Goal: Transaction & Acquisition: Subscribe to service/newsletter

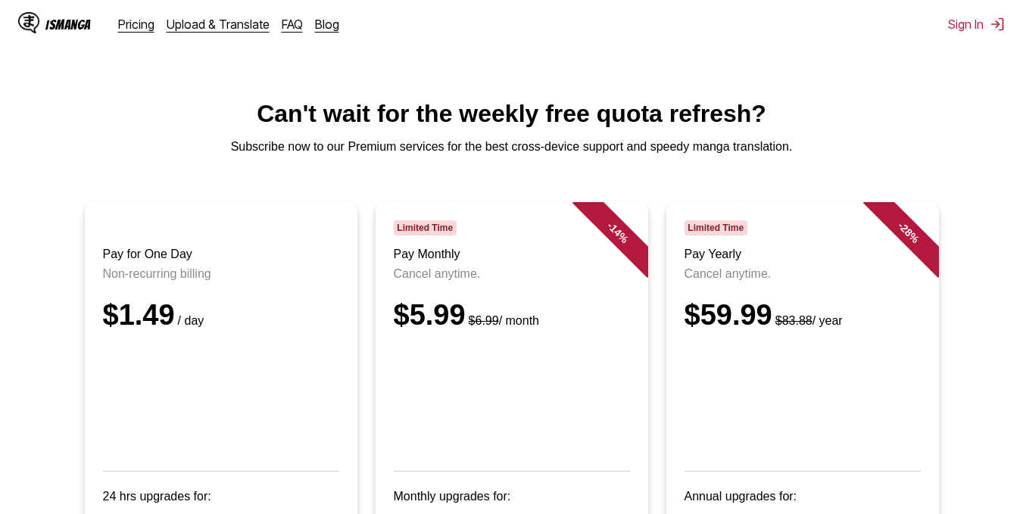
click at [686, 235] on span "Limited Time" at bounding box center [715, 227] width 63 height 15
drag, startPoint x: 685, startPoint y: 236, endPoint x: 731, endPoint y: 233, distance: 45.5
click at [731, 233] on span "Limited Time" at bounding box center [715, 227] width 63 height 15
drag, startPoint x: 729, startPoint y: 232, endPoint x: 696, endPoint y: 237, distance: 32.9
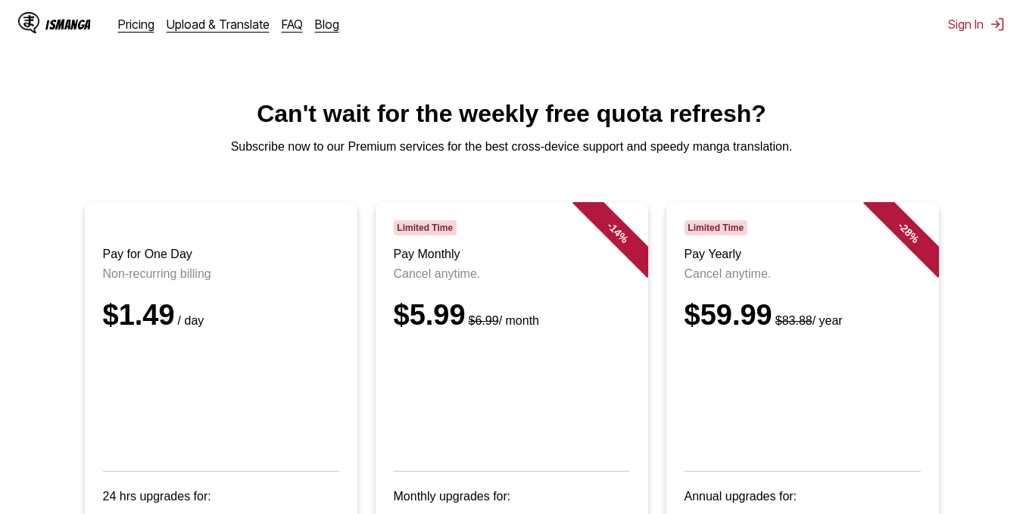
click at [699, 235] on span "Limited Time" at bounding box center [715, 227] width 63 height 15
click at [696, 235] on span "Limited Time" at bounding box center [715, 227] width 63 height 15
drag, startPoint x: 688, startPoint y: 238, endPoint x: 742, endPoint y: 241, distance: 53.8
click at [742, 235] on span "Limited Time" at bounding box center [715, 227] width 63 height 15
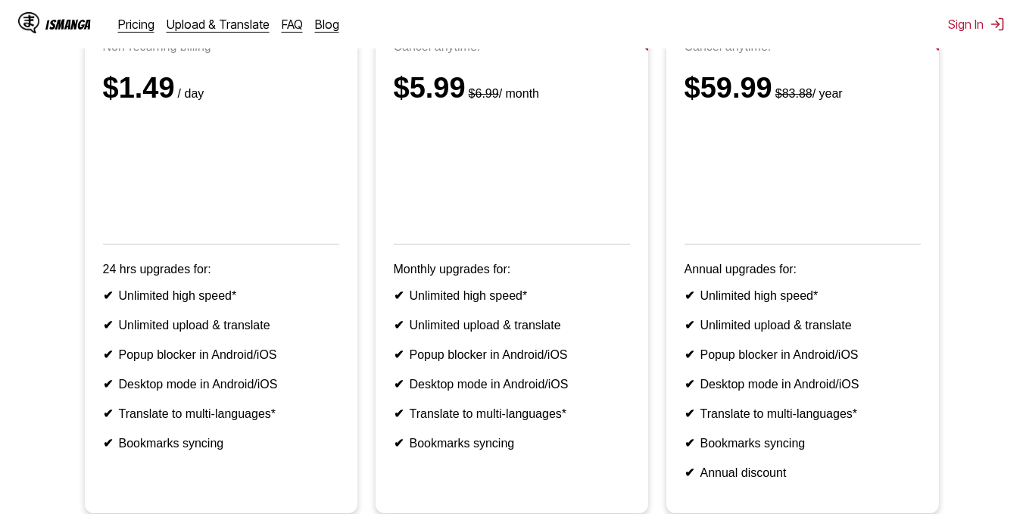
scroll to position [151, 0]
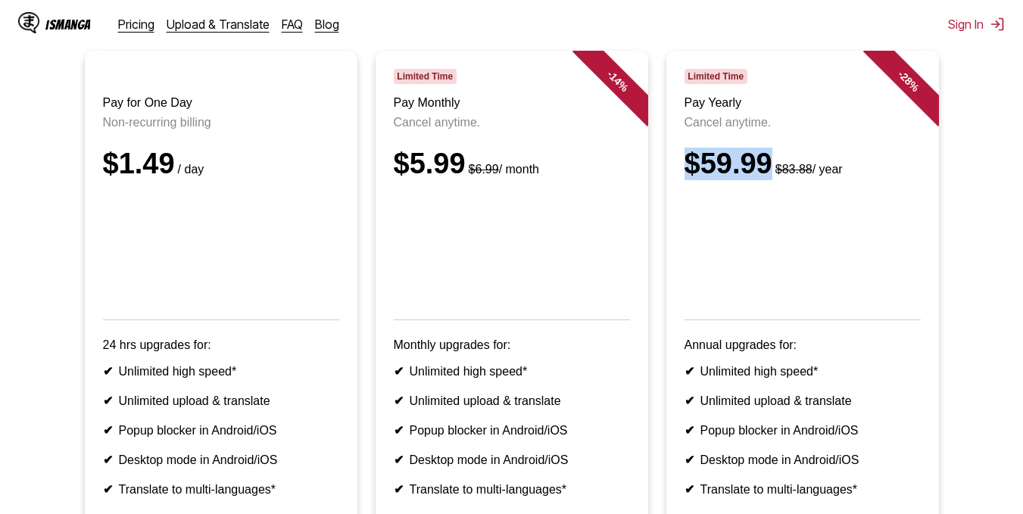
drag, startPoint x: 687, startPoint y: 190, endPoint x: 771, endPoint y: 192, distance: 83.3
click at [771, 180] on div "$59.99 $83.88 / year" at bounding box center [802, 164] width 236 height 33
drag, startPoint x: 769, startPoint y: 192, endPoint x: 789, endPoint y: 173, distance: 27.3
click at [791, 173] on div "$59.99 $83.88 / year" at bounding box center [802, 164] width 236 height 33
drag, startPoint x: 688, startPoint y: 186, endPoint x: 775, endPoint y: 185, distance: 87.1
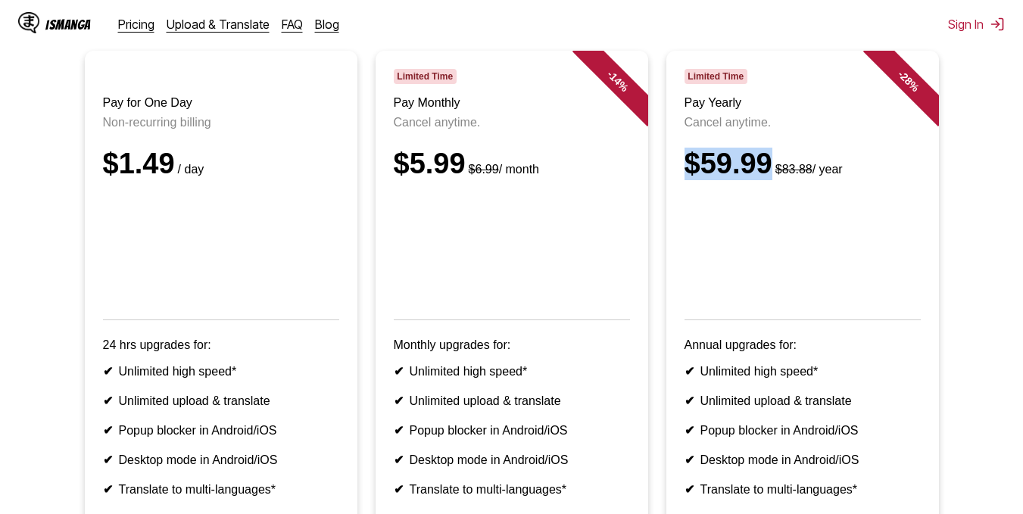
click at [775, 180] on div "$59.99 $83.88 / year" at bounding box center [802, 164] width 236 height 33
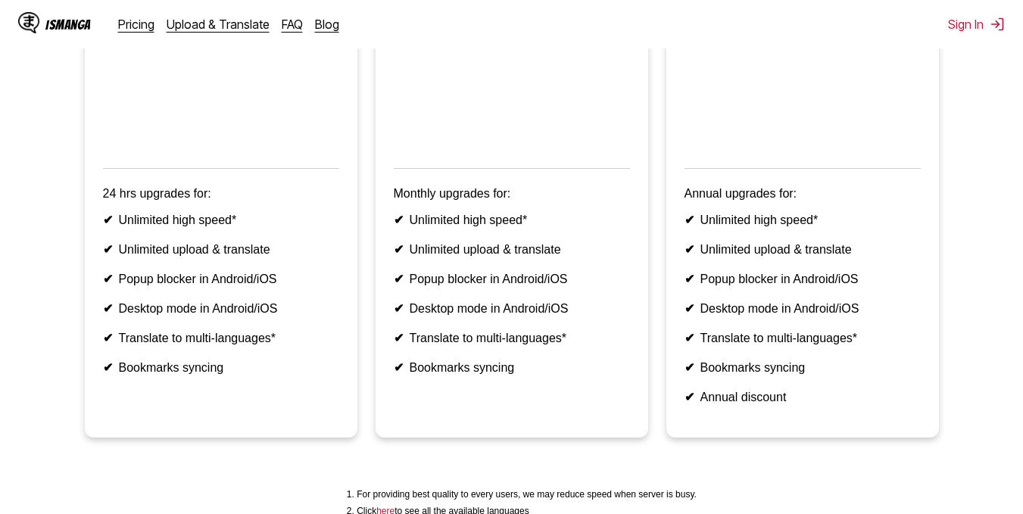
scroll to position [379, 0]
